Goal: Task Accomplishment & Management: Manage account settings

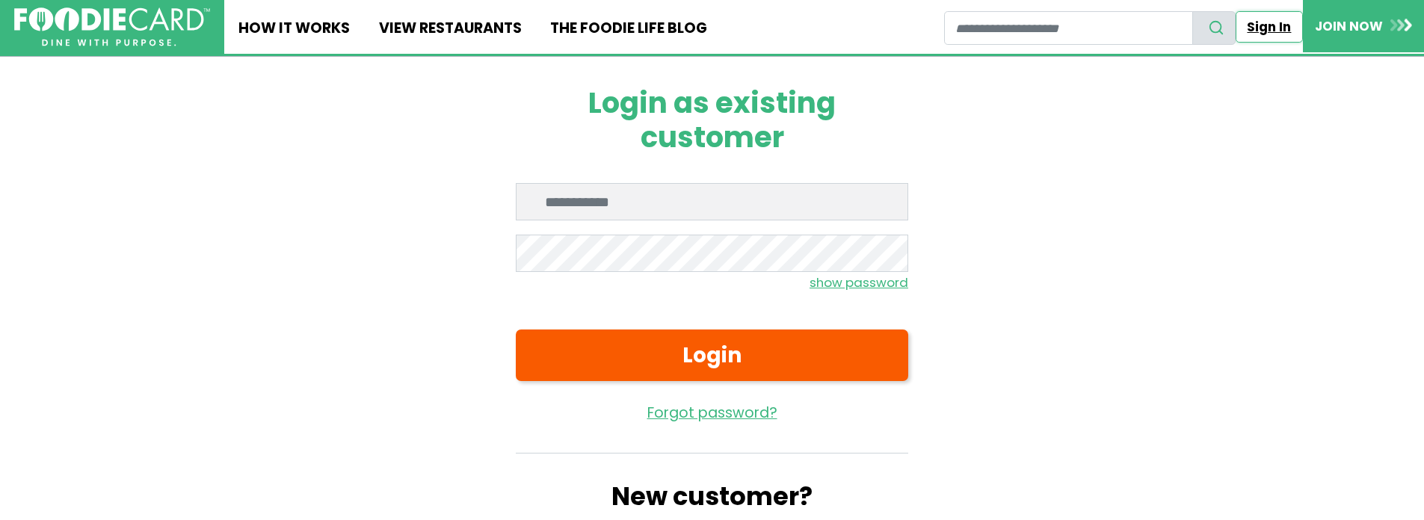
click at [1274, 32] on link "Sign In" at bounding box center [1268, 26] width 67 height 31
drag, startPoint x: 691, startPoint y: 215, endPoint x: 682, endPoint y: 192, distance: 24.1
click at [686, 212] on input "Enter email" at bounding box center [712, 201] width 392 height 37
type input "**********"
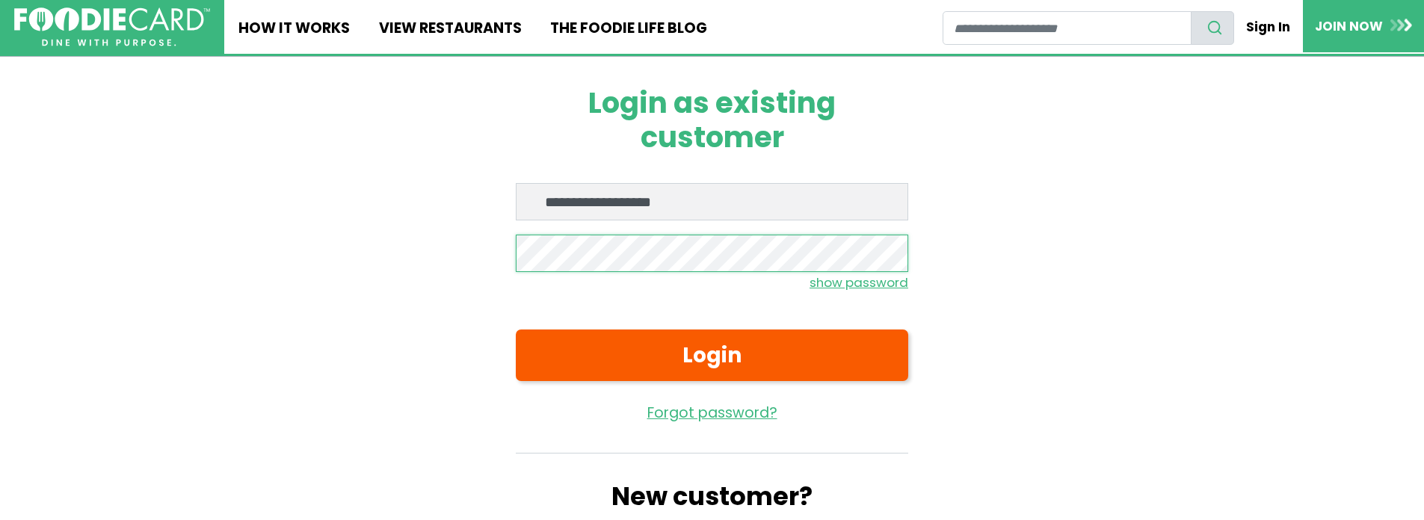
click at [516, 330] on button "Login" at bounding box center [712, 356] width 392 height 52
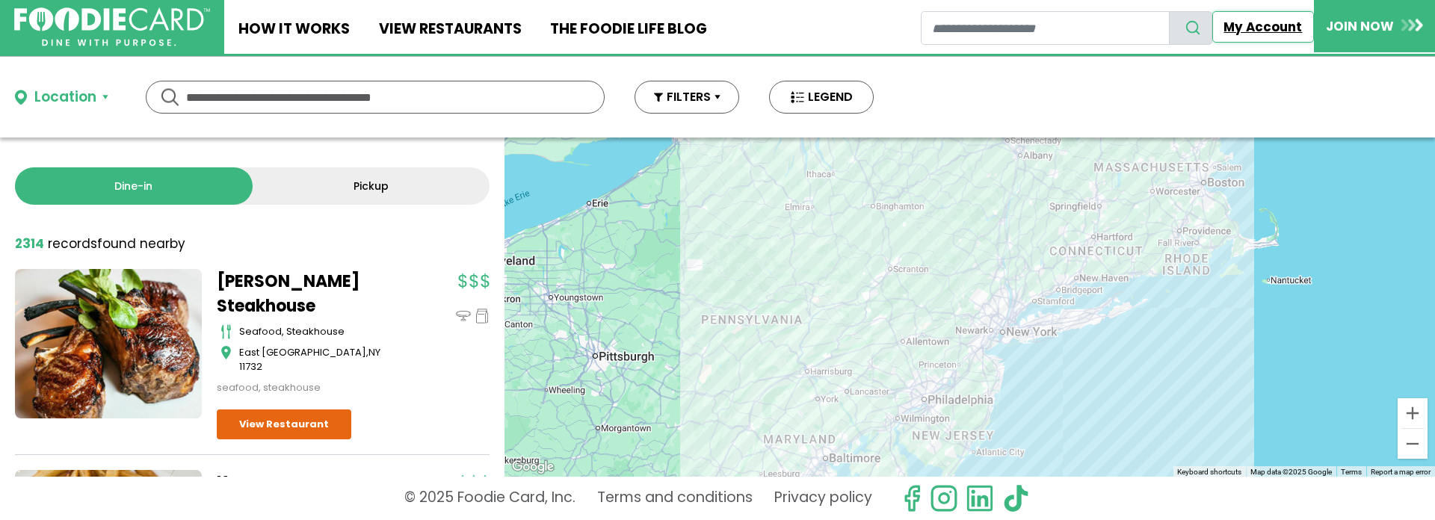
click at [1257, 34] on link "My Account" at bounding box center [1263, 26] width 102 height 31
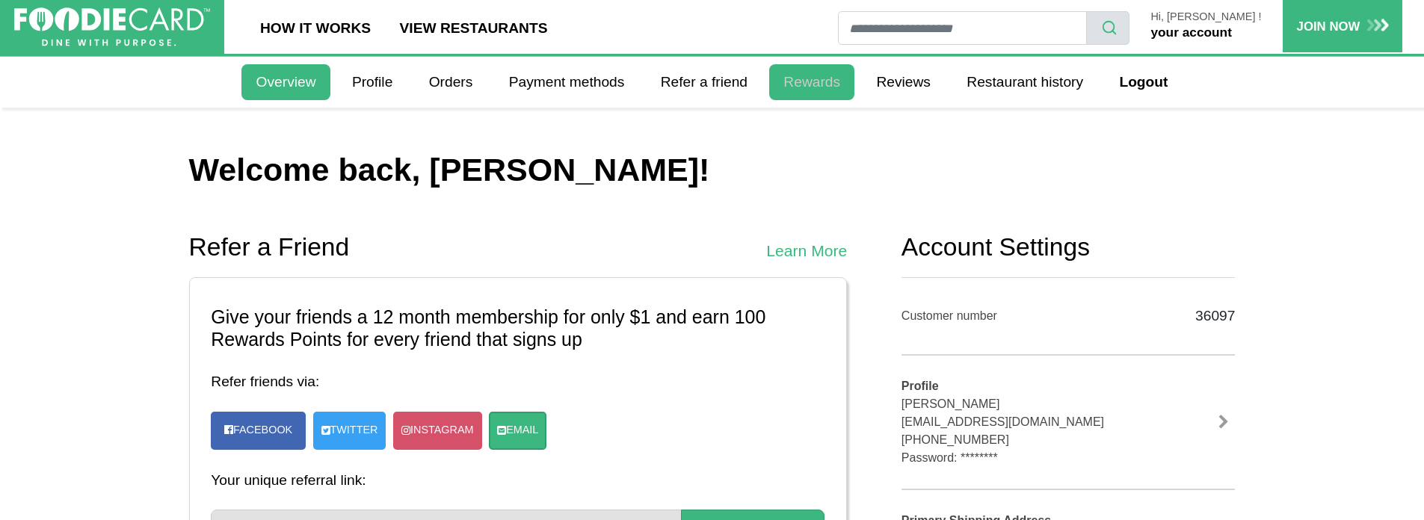
click at [809, 77] on link "Rewards" at bounding box center [811, 82] width 85 height 36
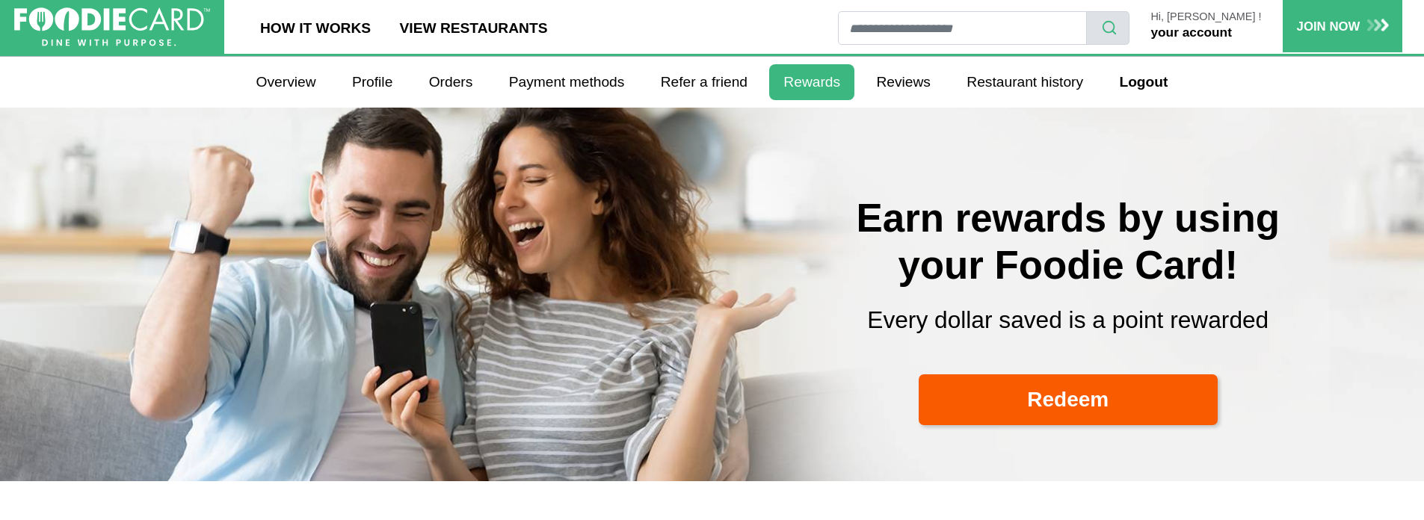
select select
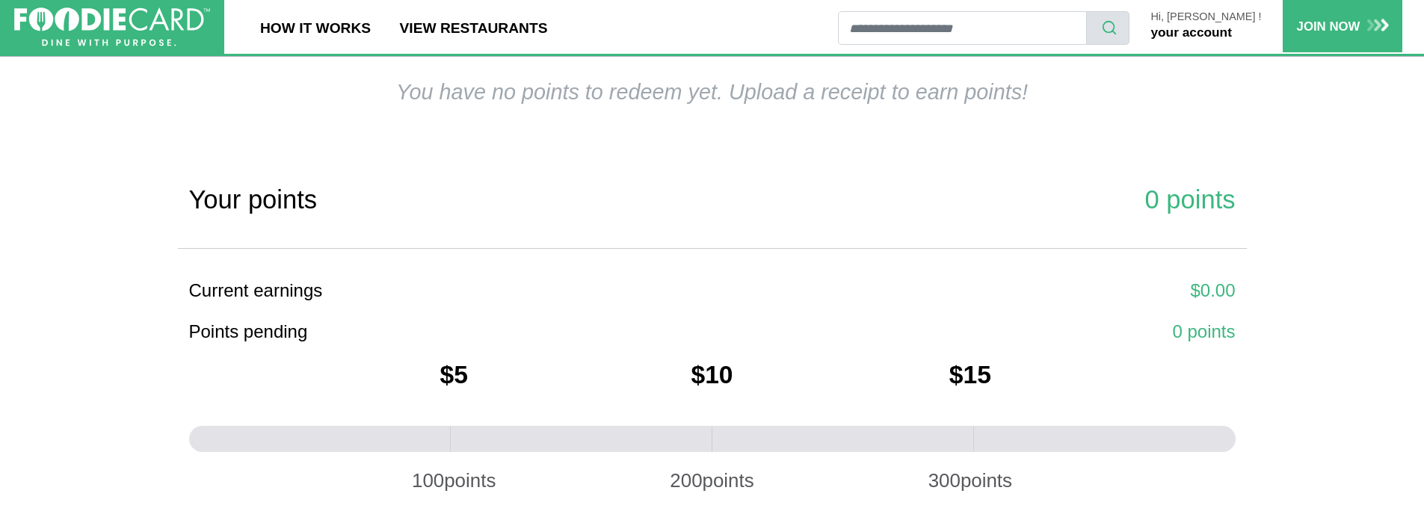
scroll to position [467, 0]
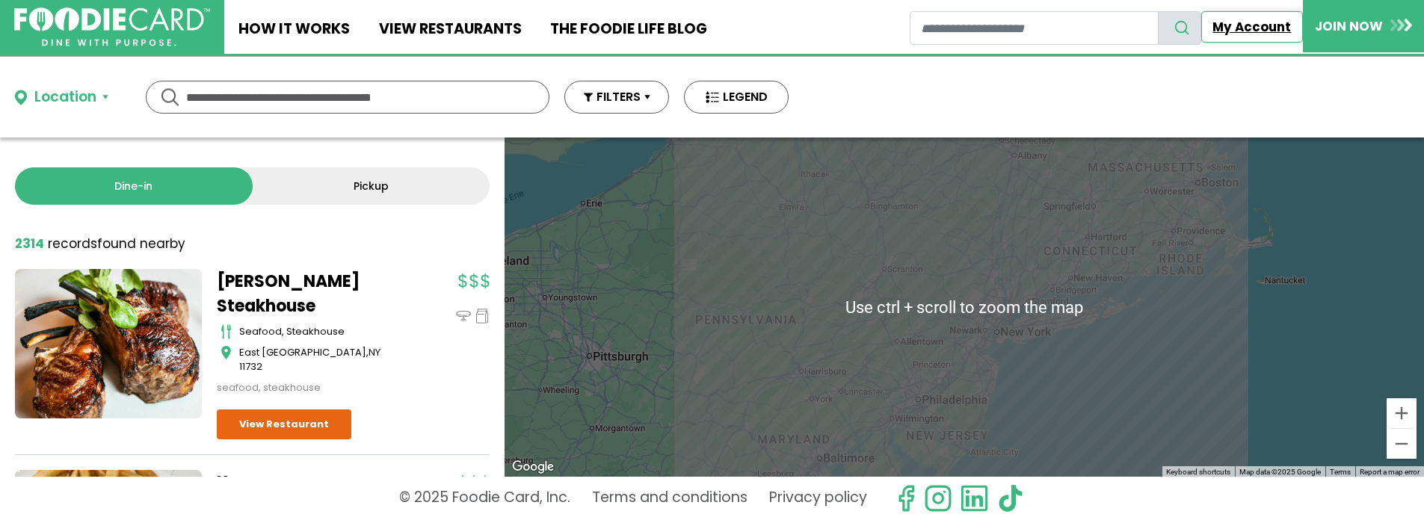
click at [1252, 21] on link "My Account" at bounding box center [1252, 26] width 102 height 31
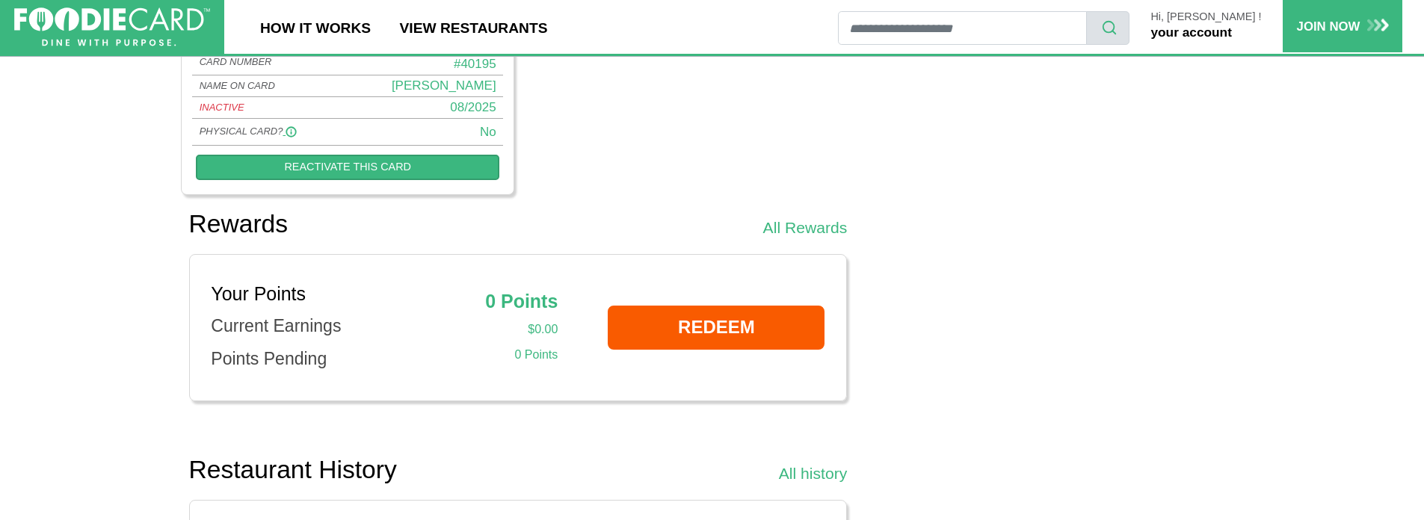
scroll to position [969, 0]
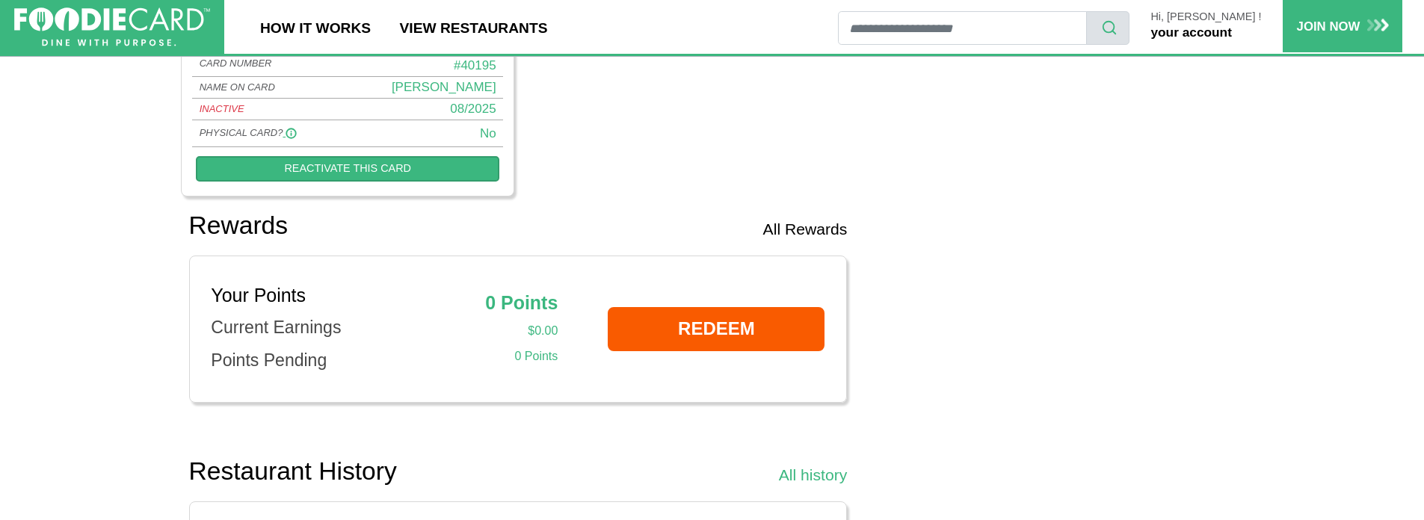
click at [818, 230] on link "All Rewards" at bounding box center [805, 229] width 84 height 24
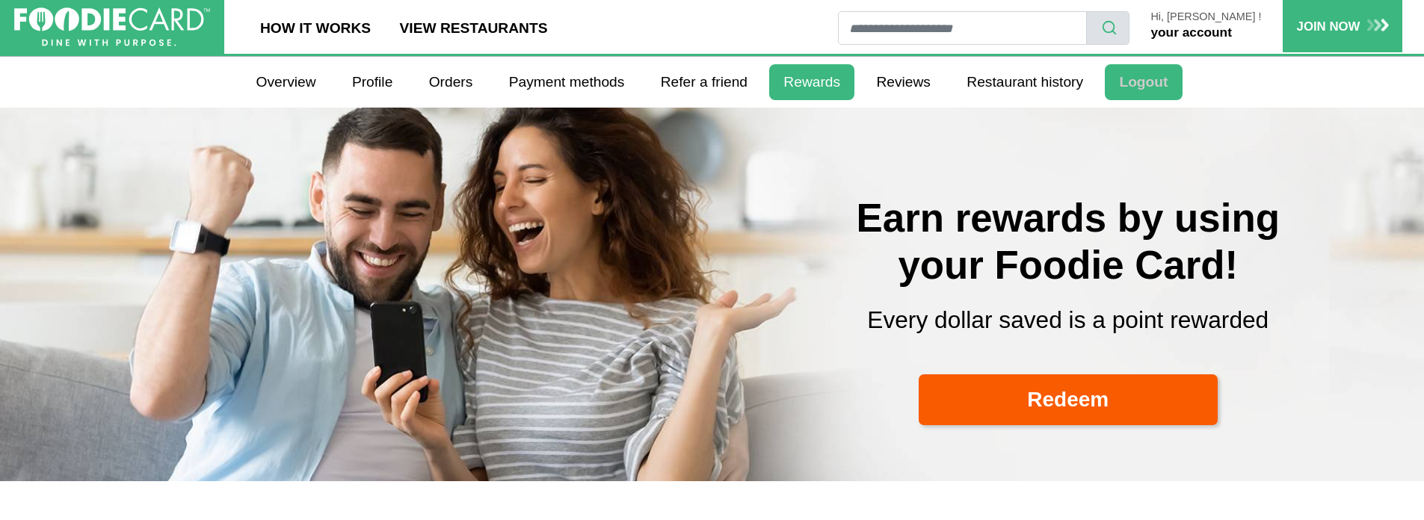
click at [1149, 84] on link "Logout" at bounding box center [1143, 82] width 77 height 36
